Goal: Task Accomplishment & Management: Manage account settings

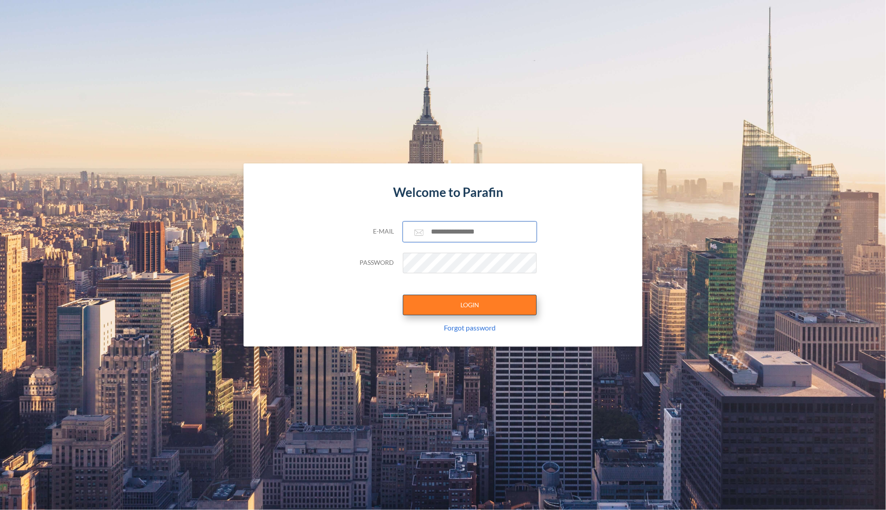
type input "**********"
click at [444, 301] on button "LOGIN" at bounding box center [470, 304] width 134 height 21
